Goal: Navigation & Orientation: Find specific page/section

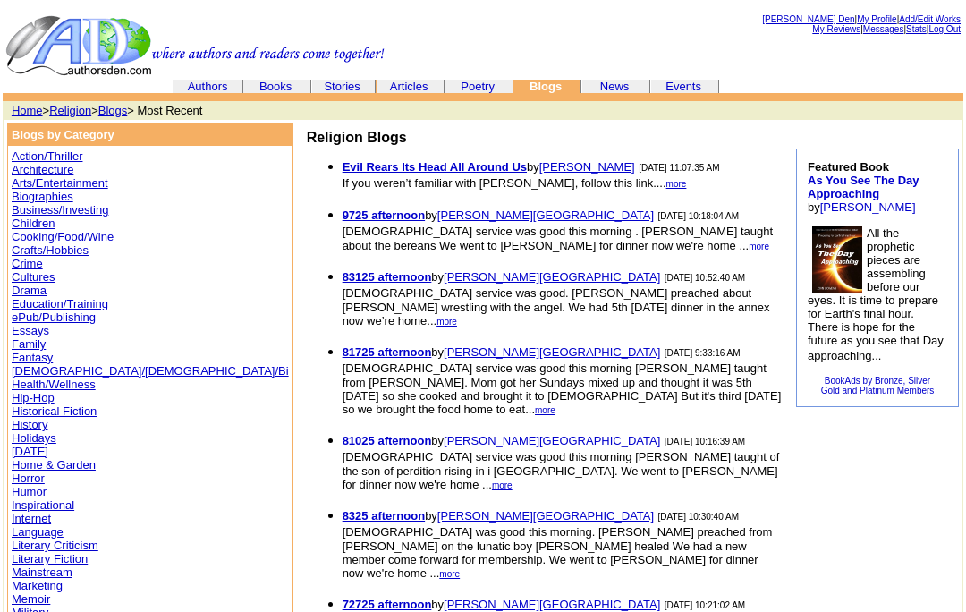
click at [796, 16] on link "[PERSON_NAME] Den" at bounding box center [808, 19] width 92 height 10
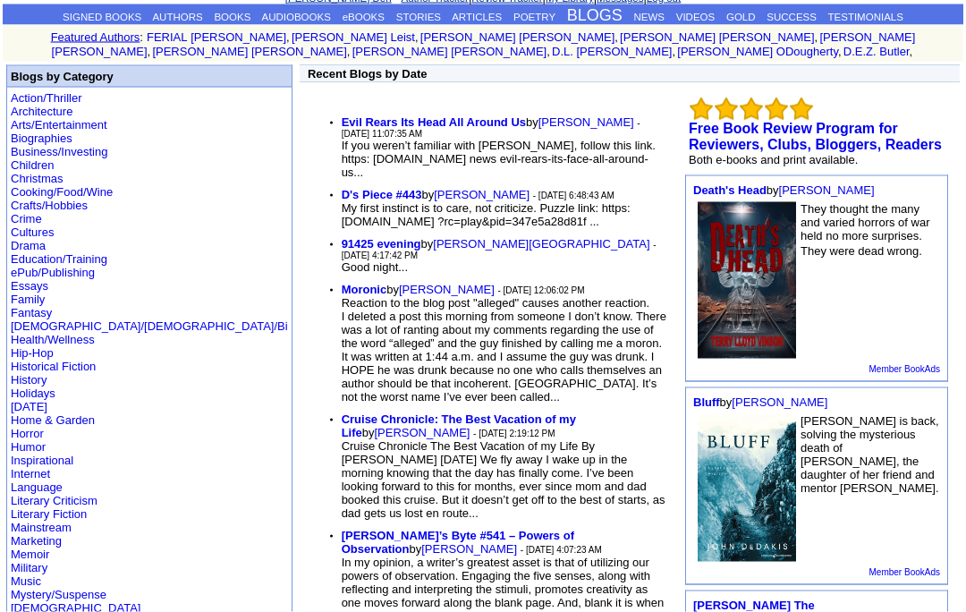
scroll to position [84, 0]
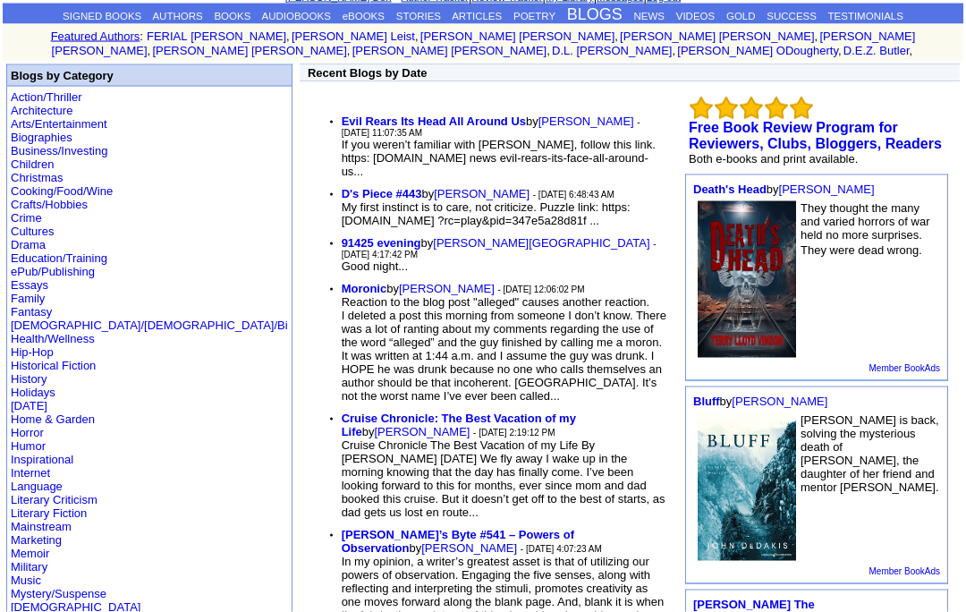
click at [342, 187] on b "D's Piece #443" at bounding box center [382, 193] width 81 height 13
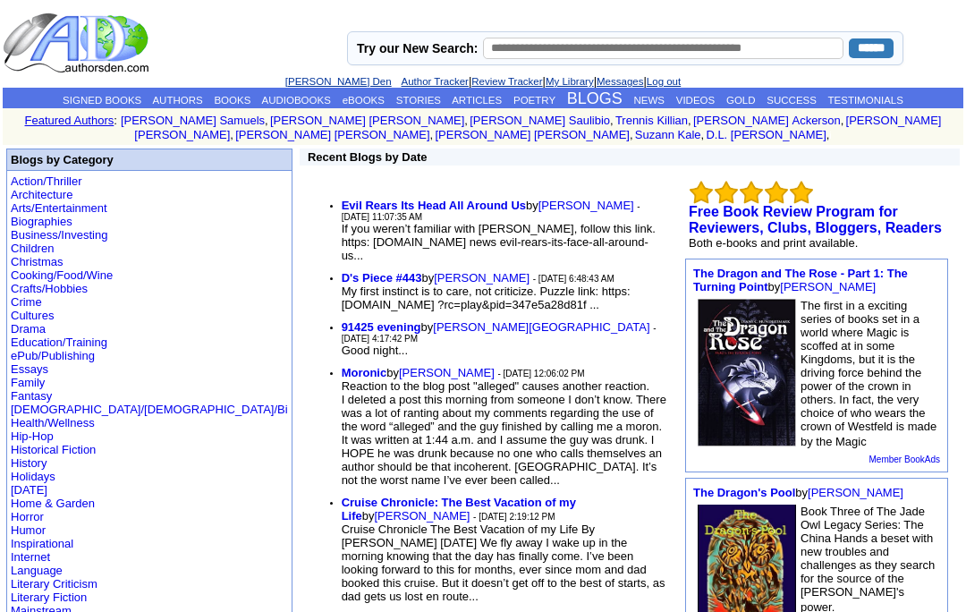
click at [487, 98] on link "ARTICLES" at bounding box center [477, 100] width 50 height 11
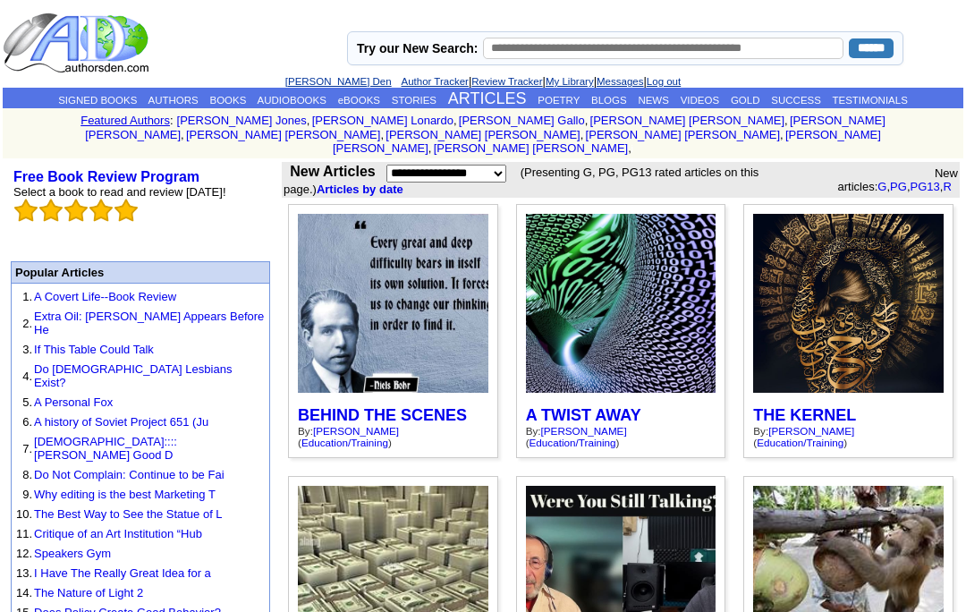
click at [666, 96] on link "NEWS" at bounding box center [653, 100] width 31 height 11
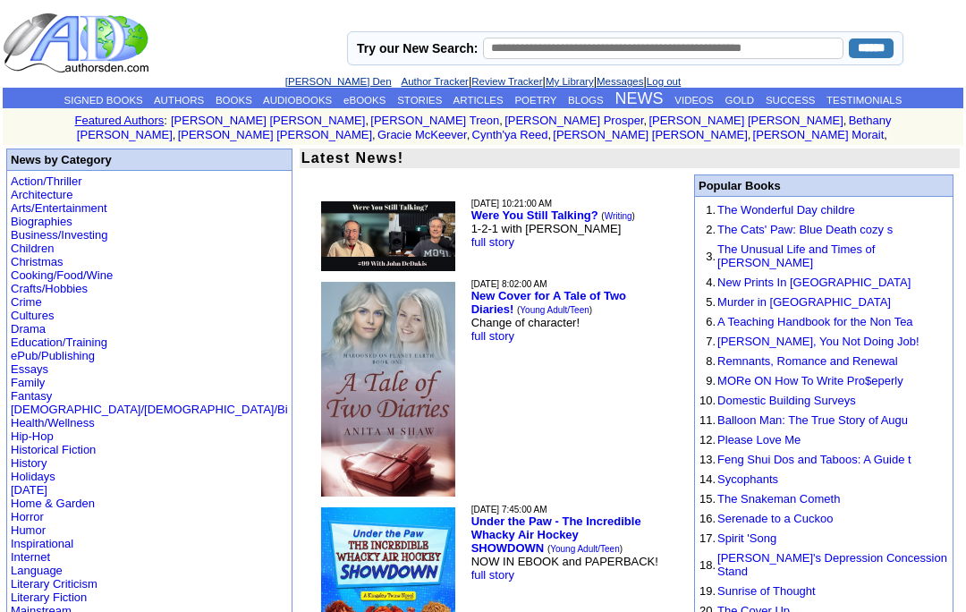
click at [549, 100] on link "POETRY" at bounding box center [535, 100] width 42 height 11
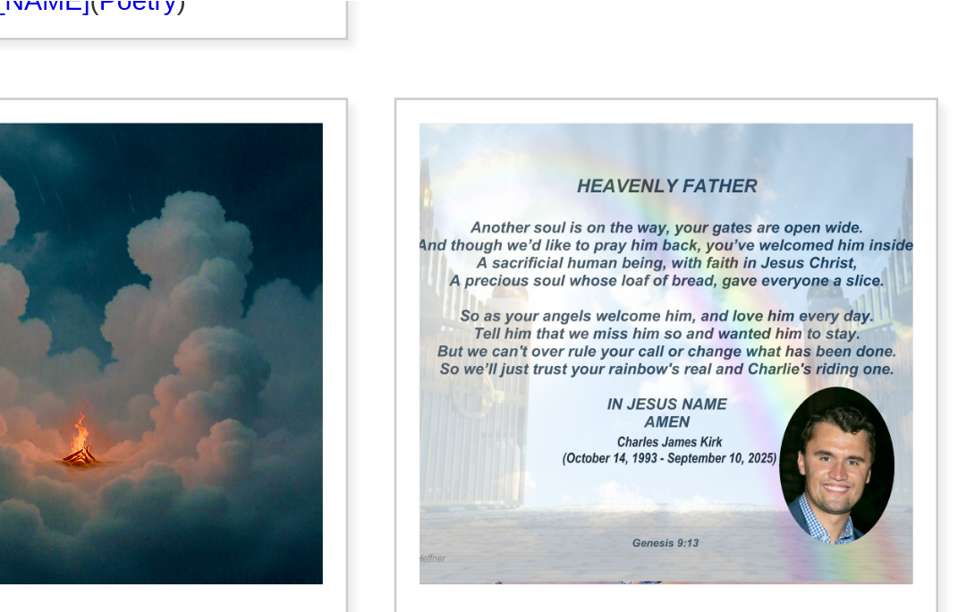
scroll to position [1308, 0]
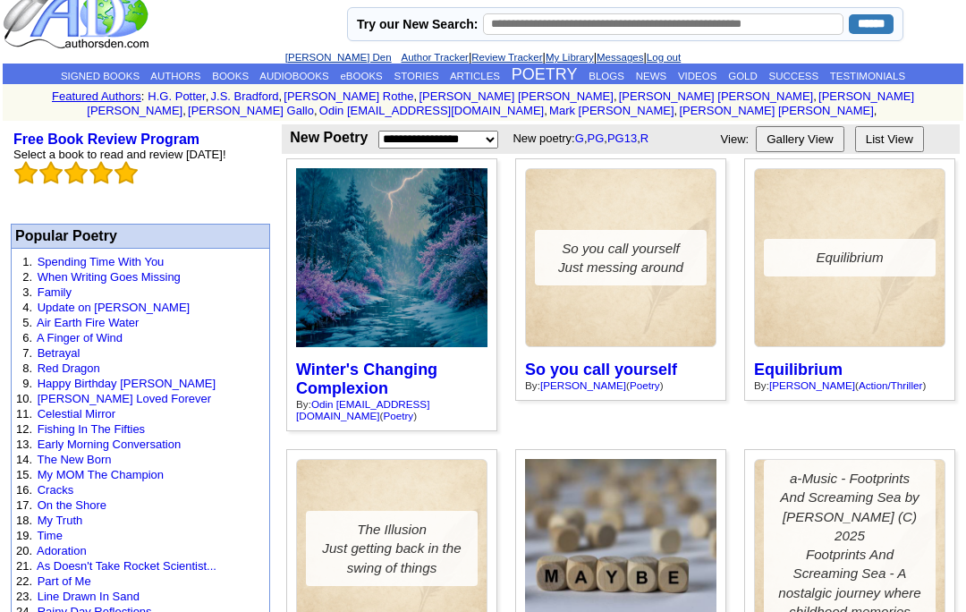
scroll to position [0, 0]
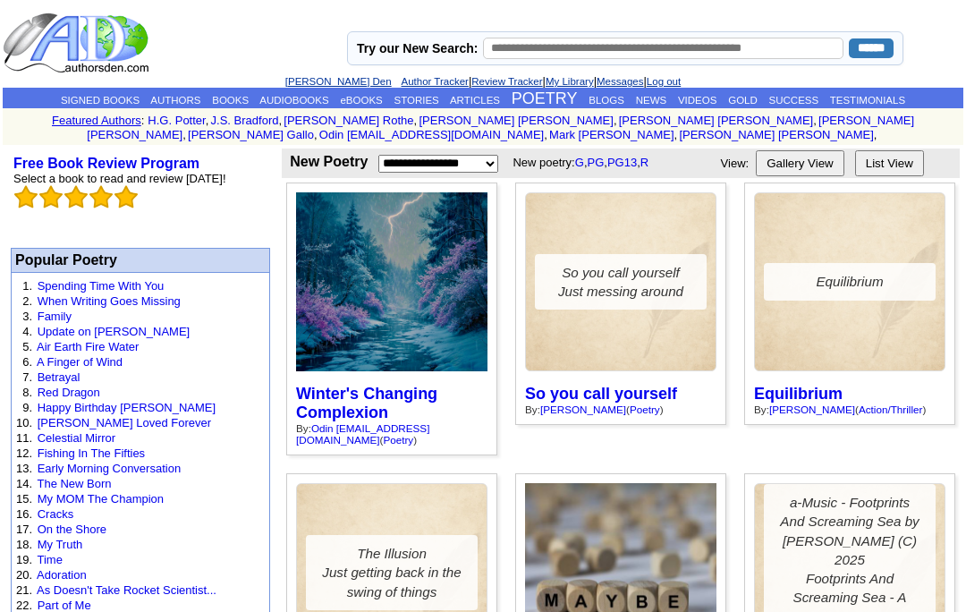
click at [477, 87] on link "Review Tracker" at bounding box center [506, 81] width 71 height 11
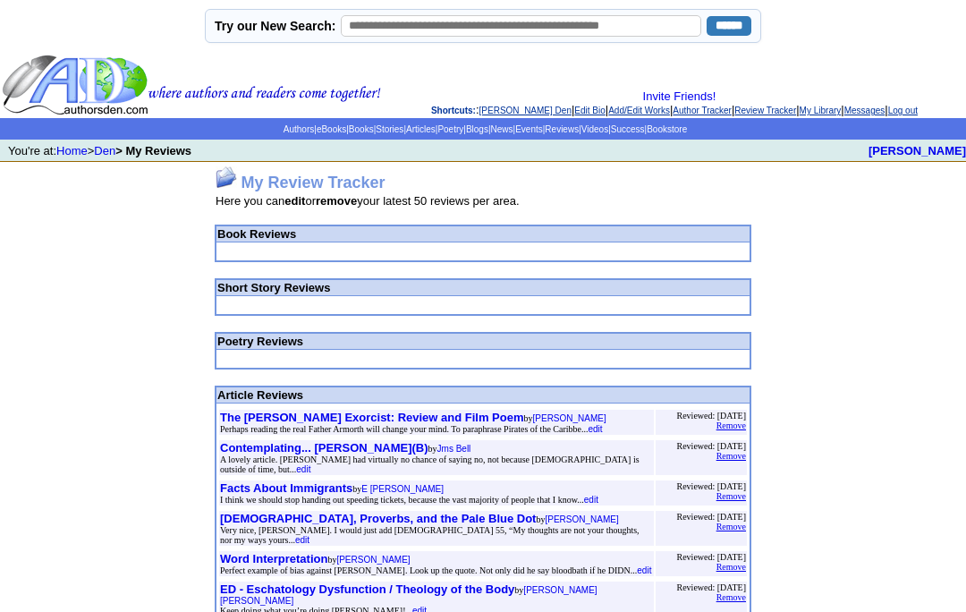
click at [406, 131] on link "Articles" at bounding box center [421, 129] width 30 height 10
